Goal: Transaction & Acquisition: Purchase product/service

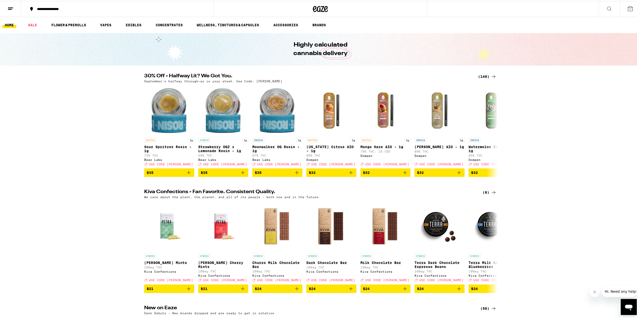
click at [482, 74] on div "(149)" at bounding box center [487, 76] width 19 height 6
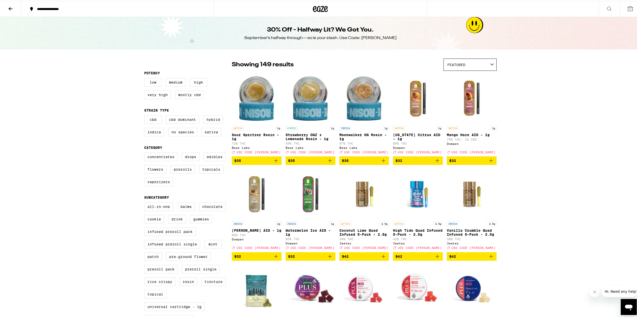
click at [276, 163] on icon "Add to bag" at bounding box center [276, 160] width 6 height 6
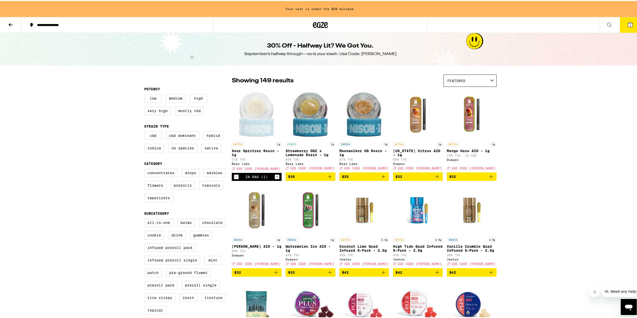
click at [327, 179] on icon "Add to bag" at bounding box center [330, 176] width 6 height 6
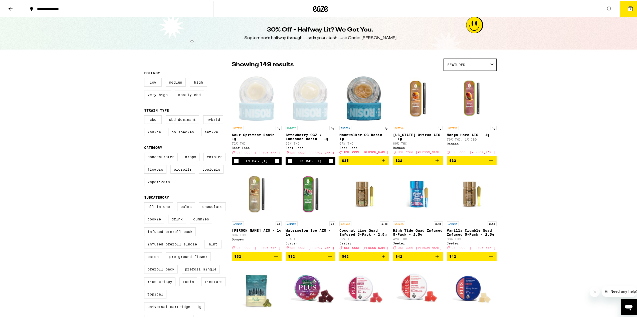
click at [168, 158] on label "Concentrates" at bounding box center [161, 156] width 34 height 9
click at [145, 153] on input "Concentrates" at bounding box center [145, 152] width 0 height 0
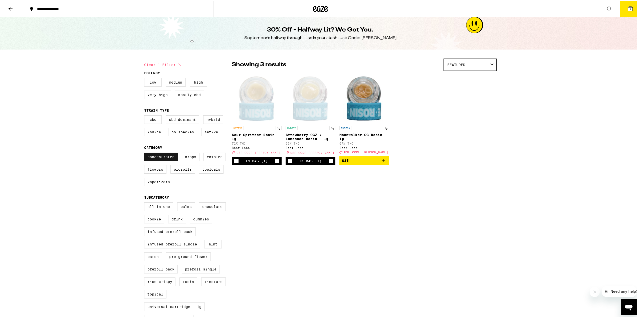
click at [168, 158] on label "Concentrates" at bounding box center [161, 156] width 34 height 9
click at [145, 153] on input "Concentrates" at bounding box center [145, 152] width 0 height 0
checkbox input "false"
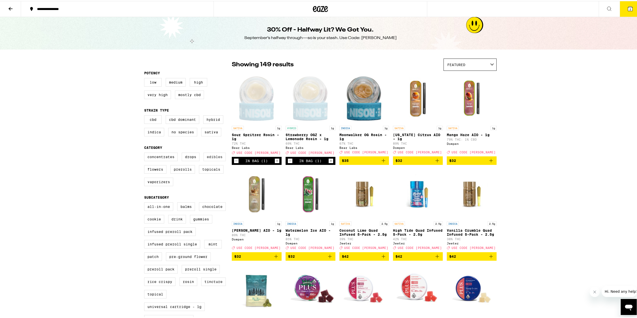
click at [215, 160] on label "Edibles" at bounding box center [214, 156] width 22 height 9
click at [145, 153] on input "Edibles" at bounding box center [145, 152] width 0 height 0
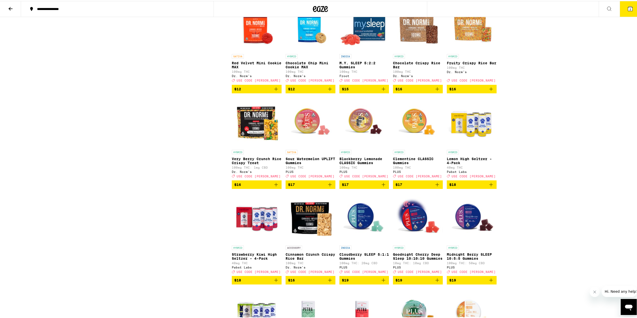
scroll to position [551, 0]
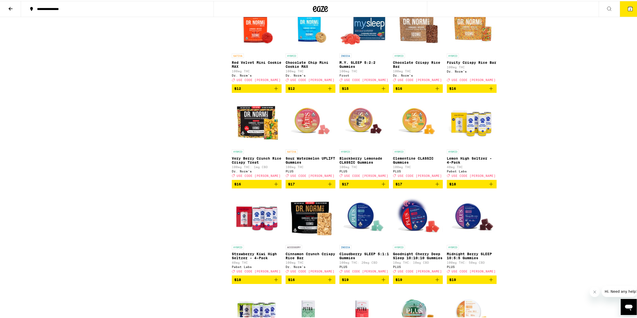
click at [328, 185] on icon "Add to bag" at bounding box center [330, 183] width 4 height 4
click at [437, 186] on icon "Add to bag" at bounding box center [437, 183] width 6 height 6
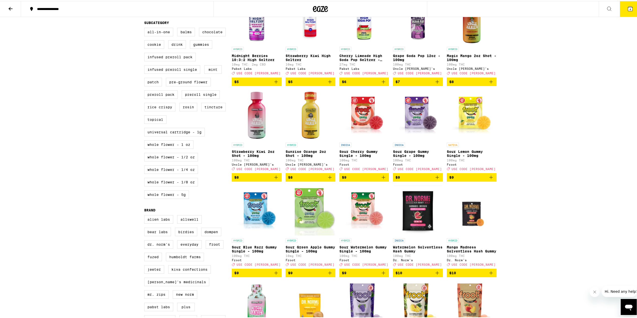
scroll to position [75, 0]
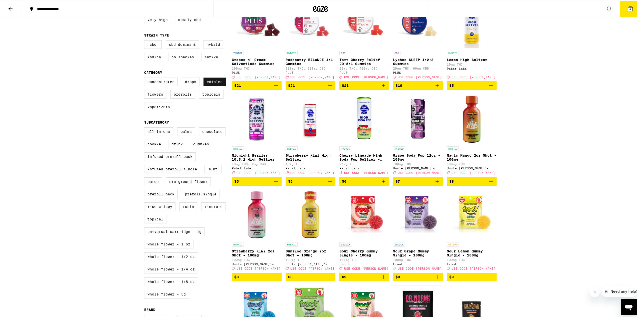
click at [217, 83] on label "Edibles" at bounding box center [214, 81] width 22 height 9
click at [145, 78] on input "Edibles" at bounding box center [145, 77] width 0 height 0
checkbox input "false"
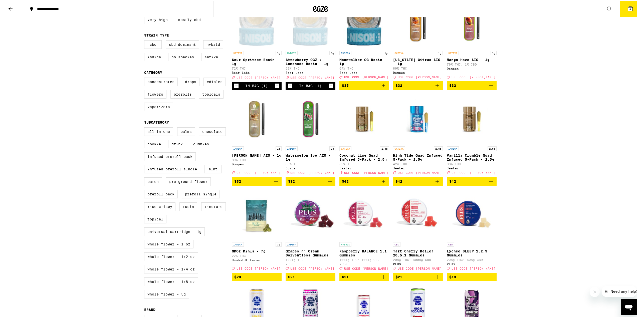
click at [168, 110] on label "Vaporizers" at bounding box center [158, 106] width 29 height 9
click at [145, 78] on input "Vaporizers" at bounding box center [145, 77] width 0 height 0
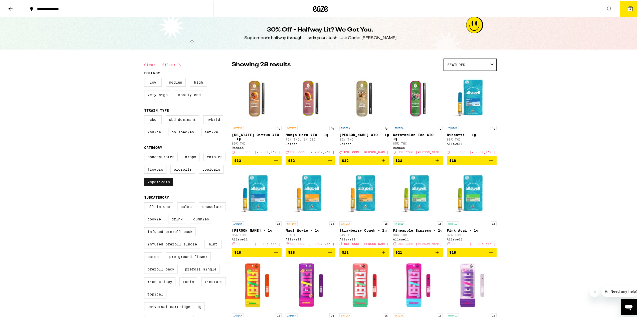
click at [163, 185] on label "Vaporizers" at bounding box center [158, 181] width 29 height 9
click at [145, 153] on input "Vaporizers" at bounding box center [145, 152] width 0 height 0
checkbox input "false"
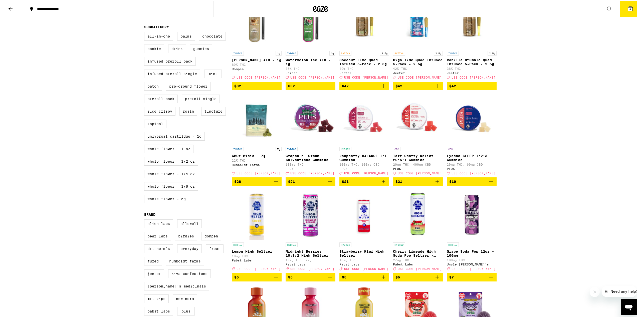
scroll to position [125, 0]
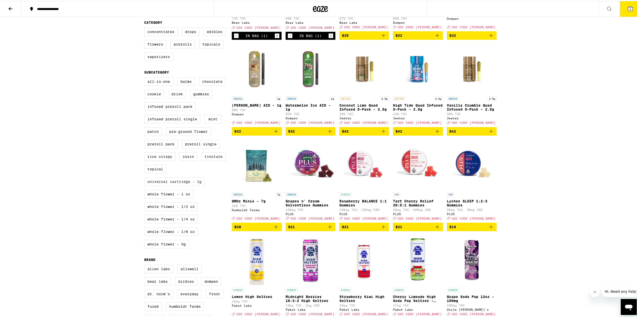
click at [185, 185] on label "Universal Cartridge - 1g" at bounding box center [174, 180] width 61 height 9
click at [145, 77] on input "Universal Cartridge - 1g" at bounding box center [145, 77] width 0 height 0
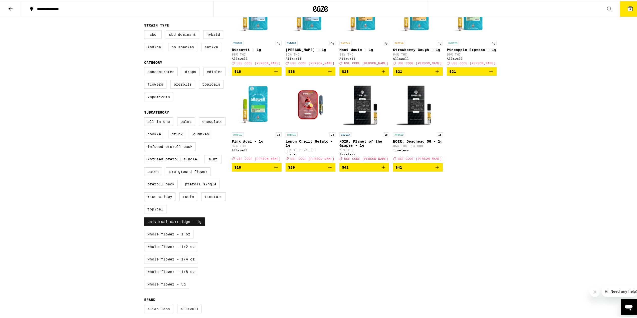
scroll to position [100, 0]
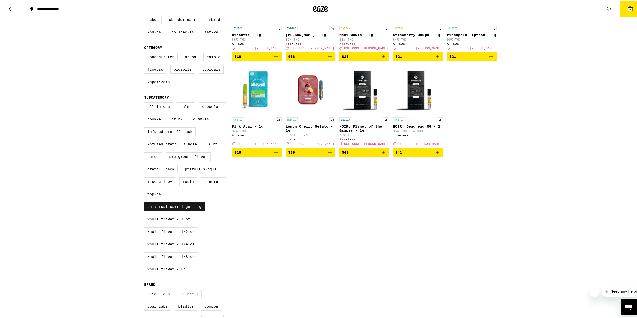
drag, startPoint x: 186, startPoint y: 216, endPoint x: 187, endPoint y: 212, distance: 4.2
click at [186, 210] on label "Universal Cartridge - 1g" at bounding box center [174, 205] width 61 height 9
click at [145, 102] on input "Universal Cartridge - 1g" at bounding box center [145, 102] width 0 height 0
checkbox input "false"
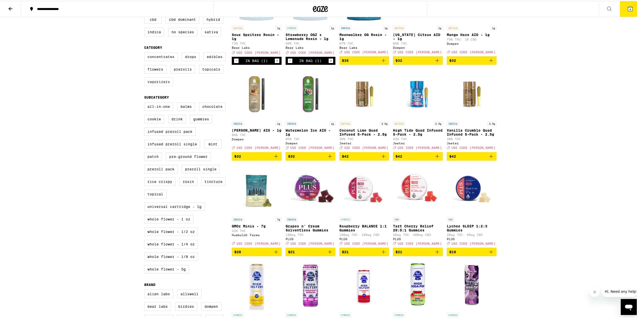
click at [151, 85] on label "Vaporizers" at bounding box center [158, 81] width 29 height 9
click at [145, 53] on input "Vaporizers" at bounding box center [145, 52] width 0 height 0
checkbox input "true"
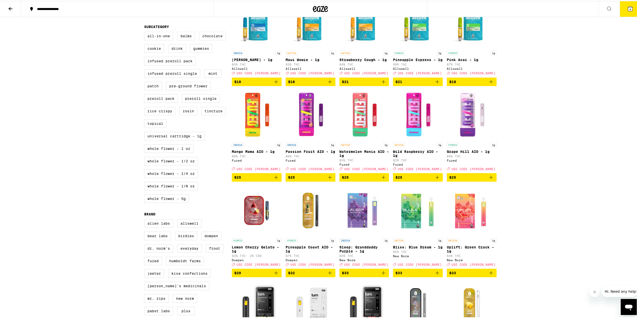
scroll to position [162, 0]
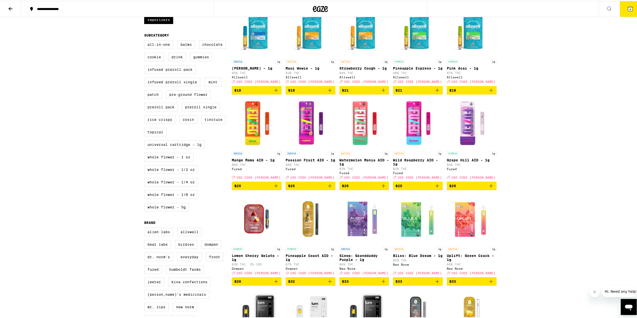
click at [382, 188] on icon "Add to bag" at bounding box center [383, 185] width 6 height 6
click at [493, 189] on button "$25" at bounding box center [472, 185] width 50 height 9
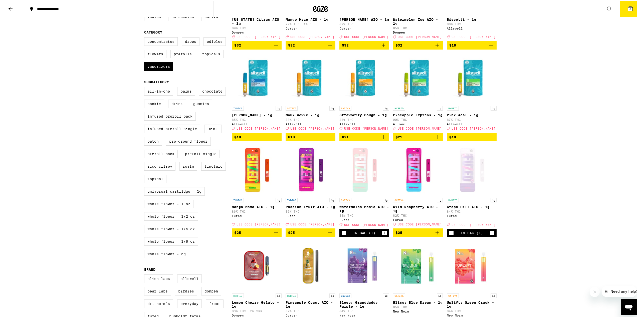
scroll to position [112, 0]
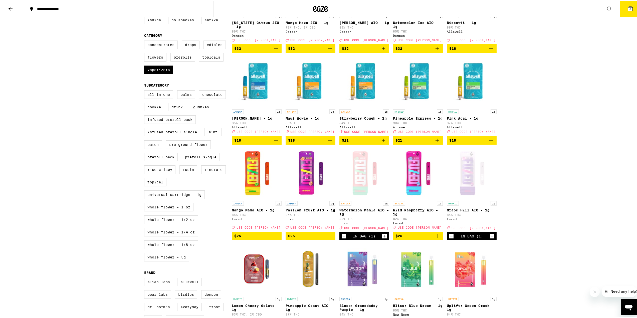
click at [511, 121] on div "**********" at bounding box center [320, 252] width 641 height 729
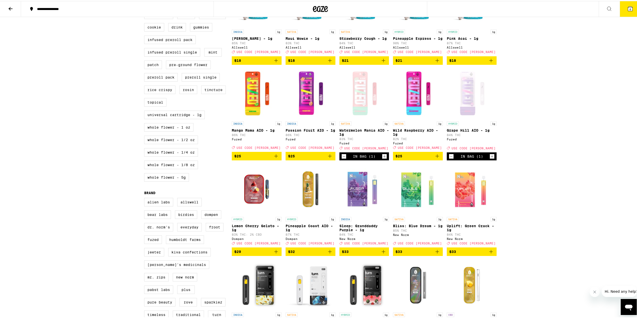
scroll to position [187, 0]
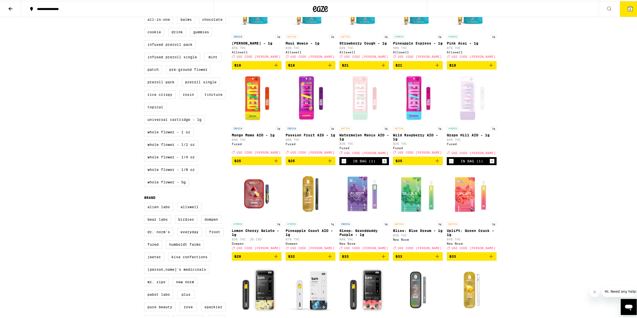
click at [343, 163] on icon "Decrement" at bounding box center [344, 160] width 5 height 6
click at [450, 163] on icon "Decrement" at bounding box center [451, 160] width 5 height 6
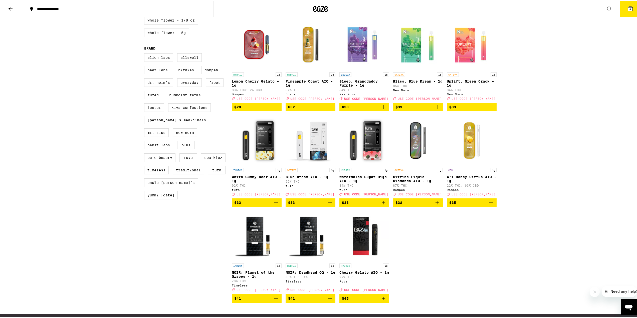
scroll to position [337, 0]
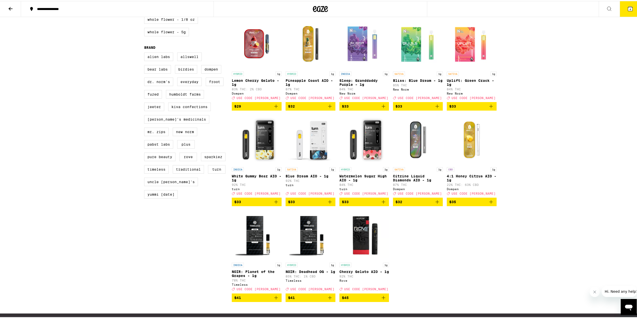
click at [329, 204] on icon "Add to bag" at bounding box center [330, 201] width 6 height 6
click at [384, 204] on icon "Add to bag" at bounding box center [383, 201] width 6 height 6
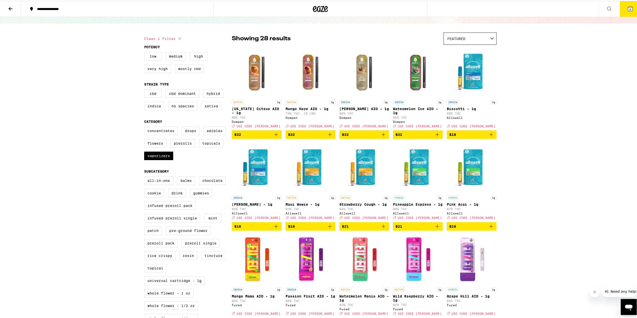
scroll to position [0, 0]
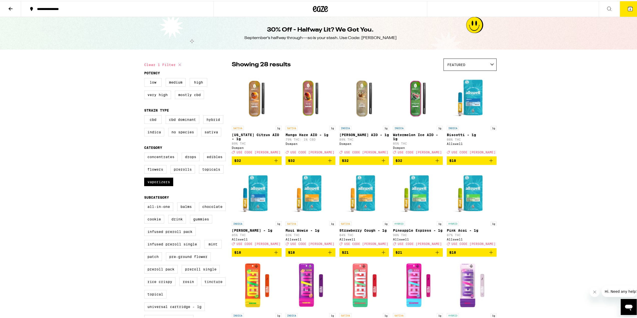
click at [628, 10] on icon at bounding box center [630, 8] width 5 height 5
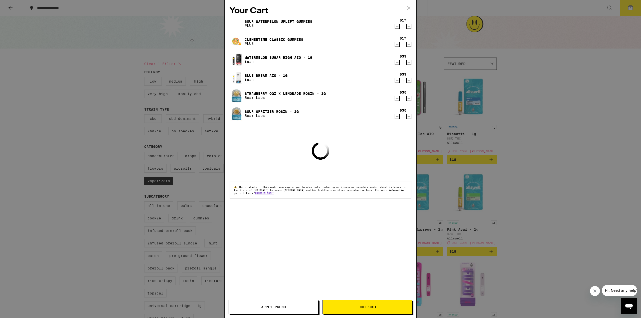
click at [410, 11] on icon at bounding box center [409, 8] width 8 height 8
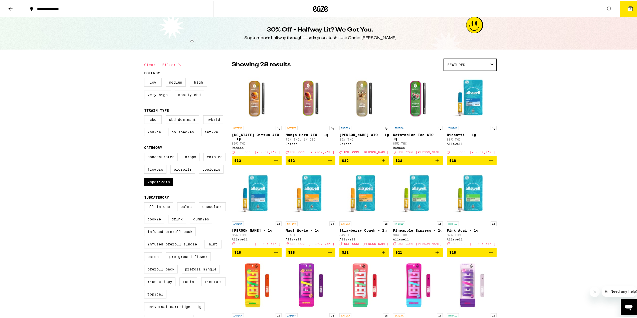
click at [630, 11] on button "6" at bounding box center [630, 8] width 21 height 16
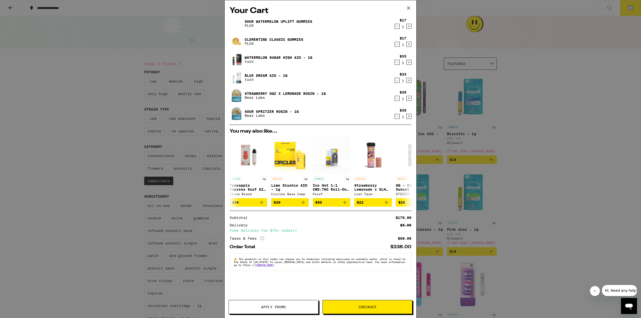
click at [289, 309] on button "Apply Promo" at bounding box center [274, 307] width 90 height 14
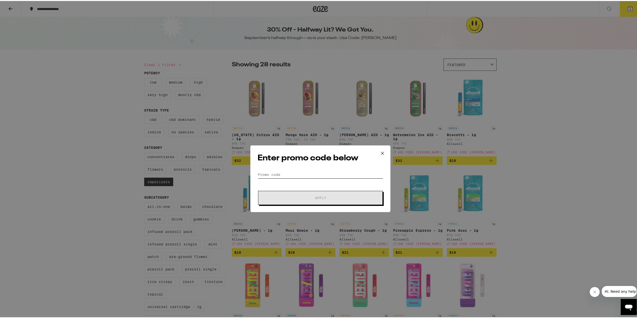
click at [298, 154] on input "Promo Code" at bounding box center [321, 155] width 126 height 8
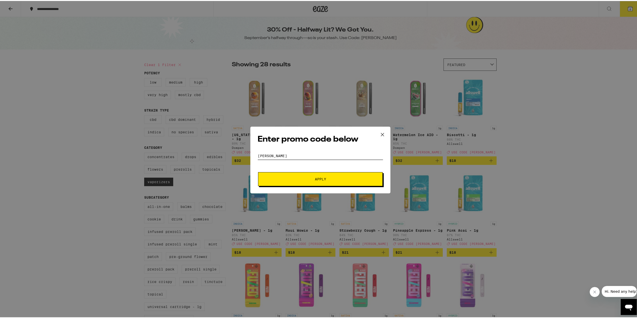
type input "[PERSON_NAME]"
click at [345, 179] on span "Apply" at bounding box center [320, 178] width 90 height 4
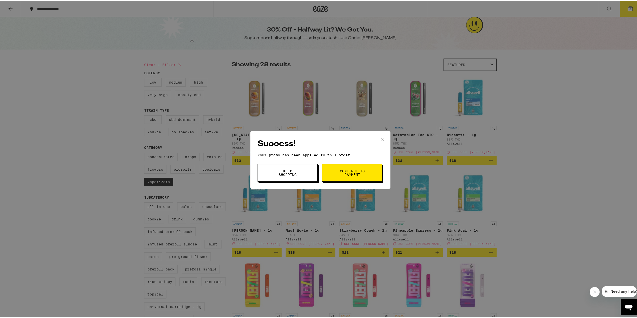
click at [334, 172] on button "Continue to payment" at bounding box center [352, 172] width 60 height 18
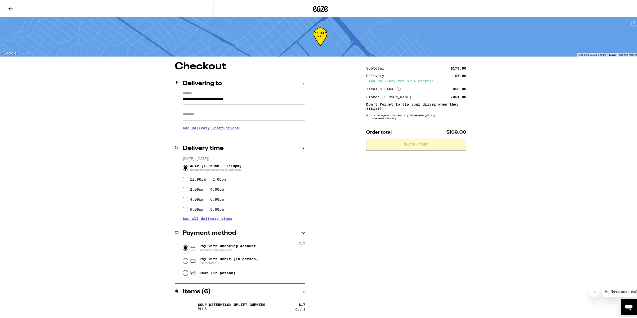
click at [183, 247] on input "Pay with Checking Account Investor Checking ...744" at bounding box center [185, 247] width 5 height 5
radio input "true"
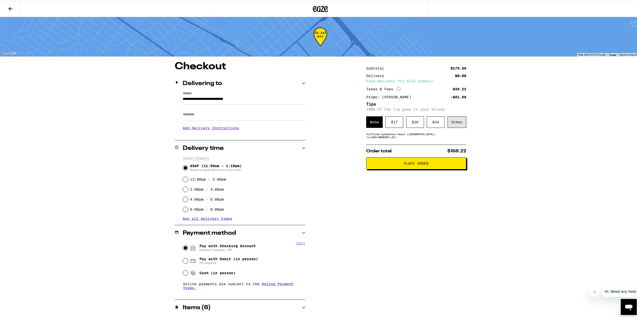
click at [460, 123] on div "Other" at bounding box center [457, 121] width 19 height 12
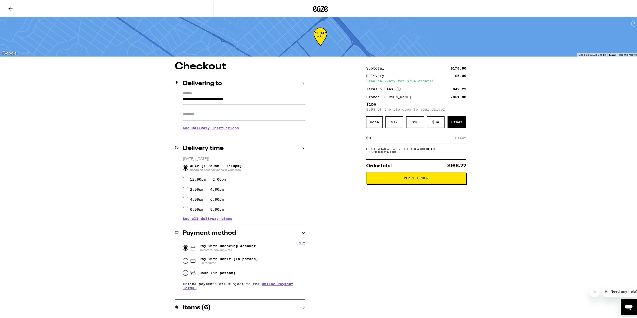
click at [402, 139] on input at bounding box center [411, 137] width 87 height 5
type input "6"
click at [460, 140] on div "Save" at bounding box center [461, 137] width 9 height 11
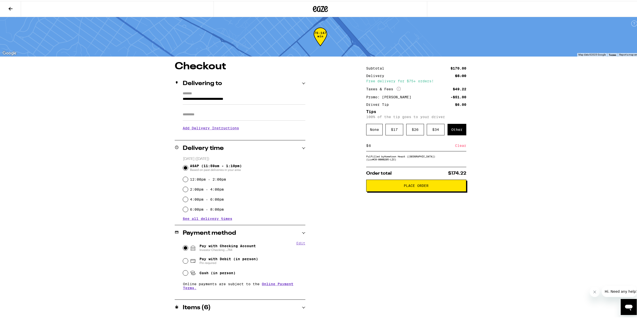
click at [420, 190] on button "Place Order" at bounding box center [416, 185] width 100 height 12
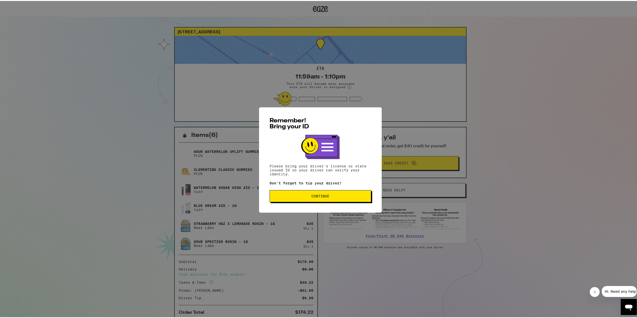
click at [350, 197] on span "Continue" at bounding box center [320, 195] width 93 height 4
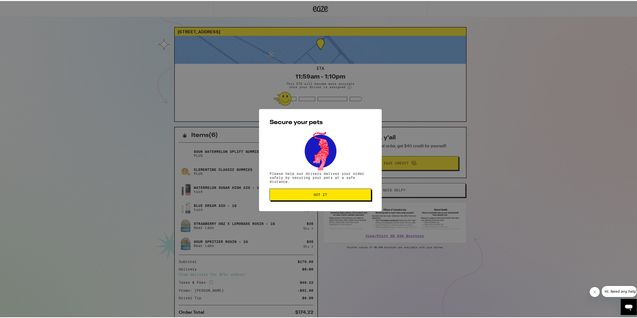
click at [335, 187] on div "Secure your pets Please help our drivers deliver your order safely by securing …" at bounding box center [320, 159] width 123 height 102
click at [330, 191] on button "Got it" at bounding box center [321, 194] width 102 height 12
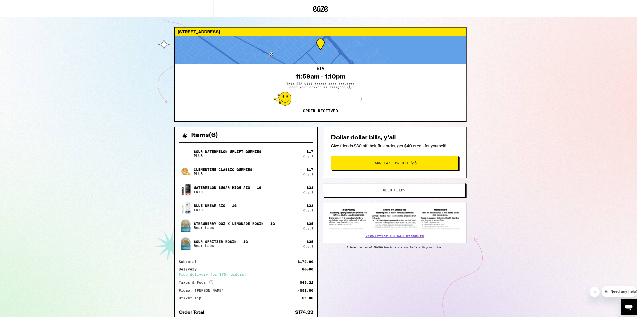
click at [525, 159] on div "[STREET_ADDRESS] ETA 11:59am - 1:10pm This ETA will become more accurate once y…" at bounding box center [320, 169] width 641 height 338
